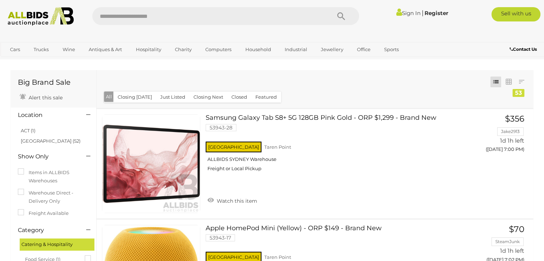
click at [162, 16] on input "text" at bounding box center [208, 16] width 232 height 18
type input "**********"
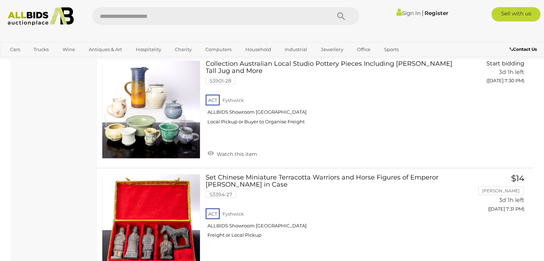
scroll to position [4645, 0]
